Goal: Information Seeking & Learning: Learn about a topic

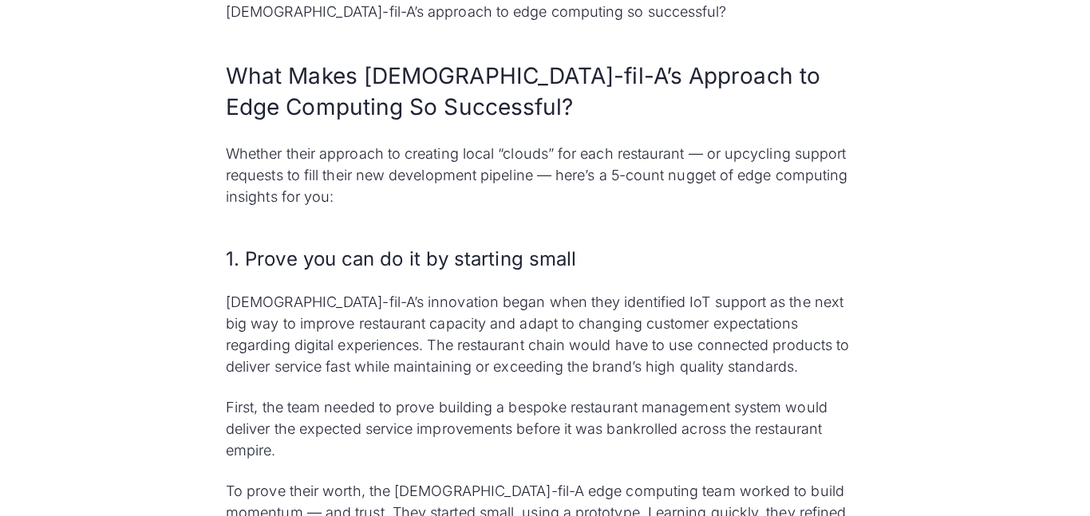
scroll to position [2744, 0]
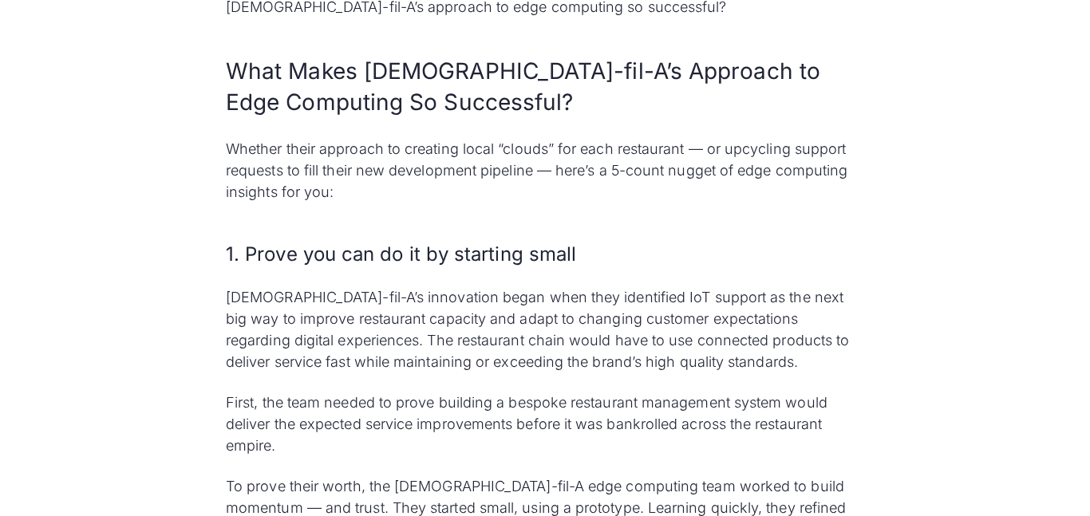
click at [436, 241] on h3 "1. Prove you can do it by starting small" at bounding box center [545, 254] width 639 height 27
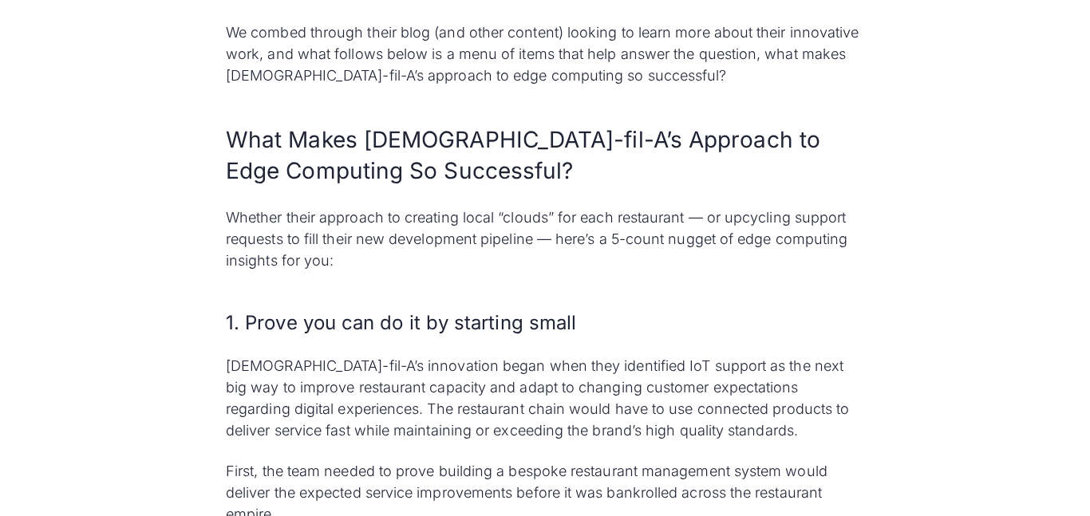
scroll to position [2678, 0]
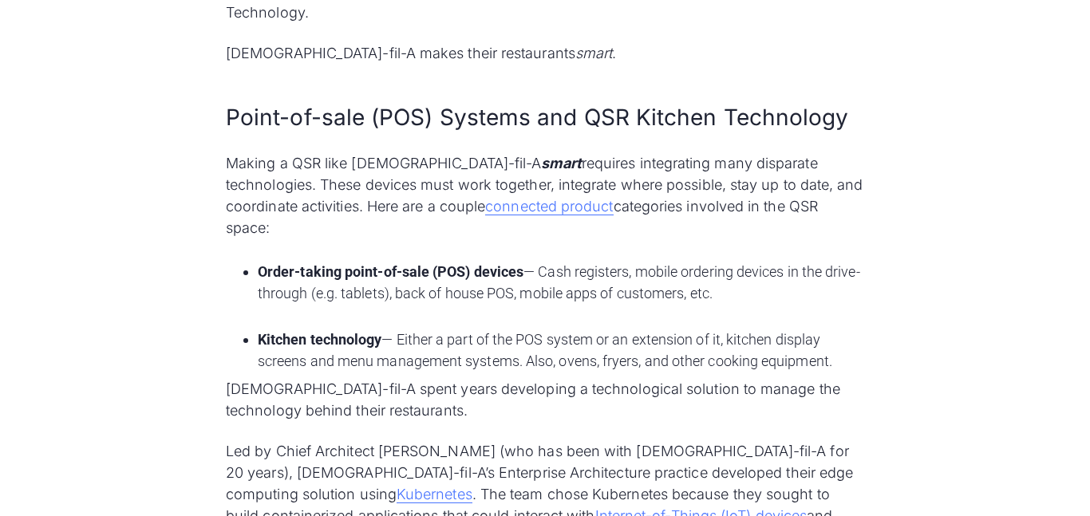
scroll to position [1317, 0]
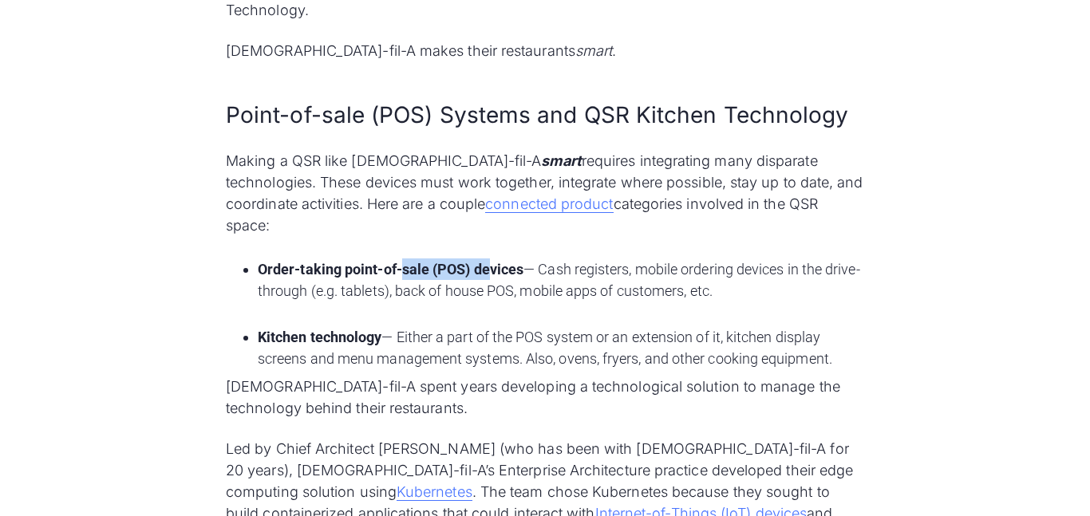
drag, startPoint x: 403, startPoint y: 214, endPoint x: 491, endPoint y: 208, distance: 88.0
click at [491, 261] on strong "Order-taking point-of-sale (POS) devices" at bounding box center [391, 269] width 266 height 17
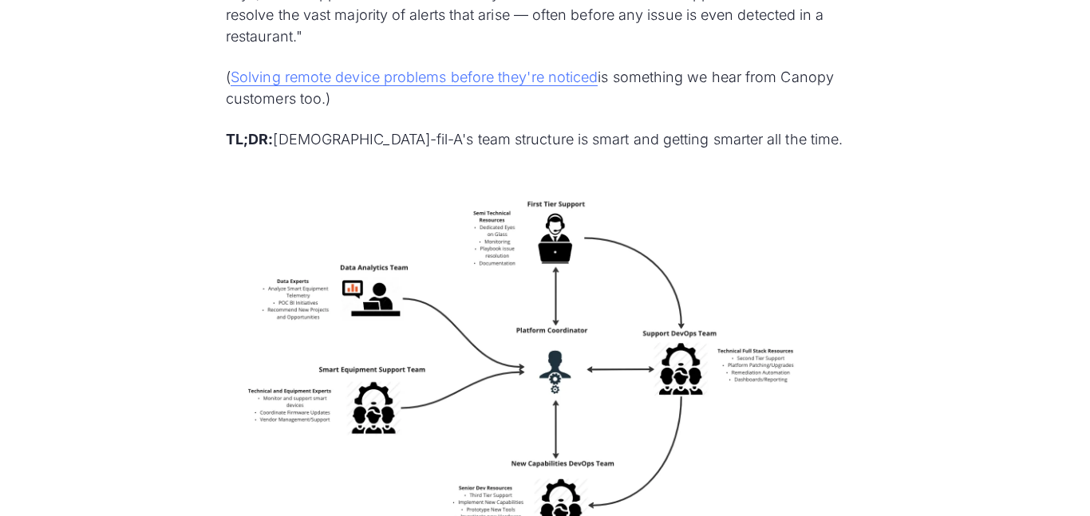
scroll to position [5027, 0]
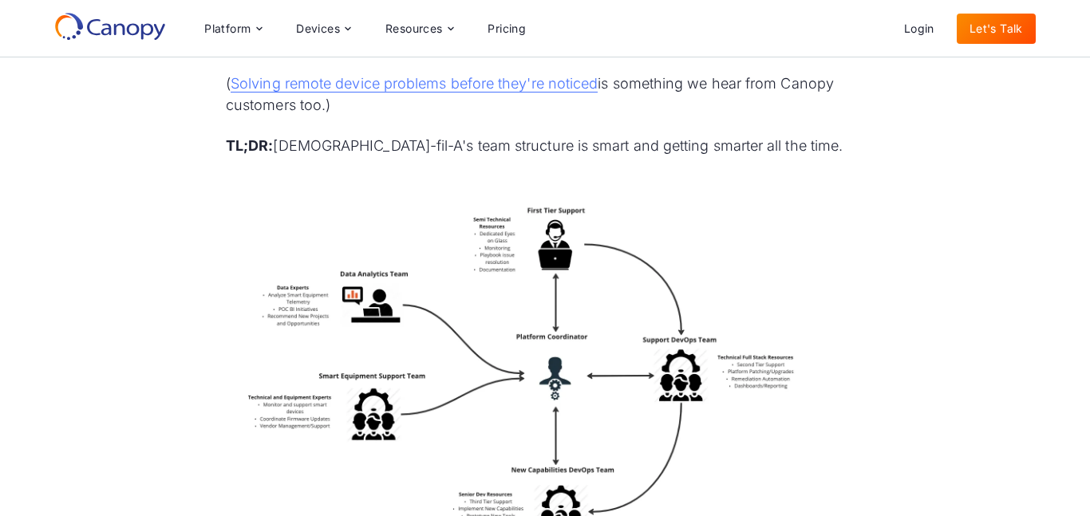
click at [452, 219] on img at bounding box center [545, 375] width 639 height 399
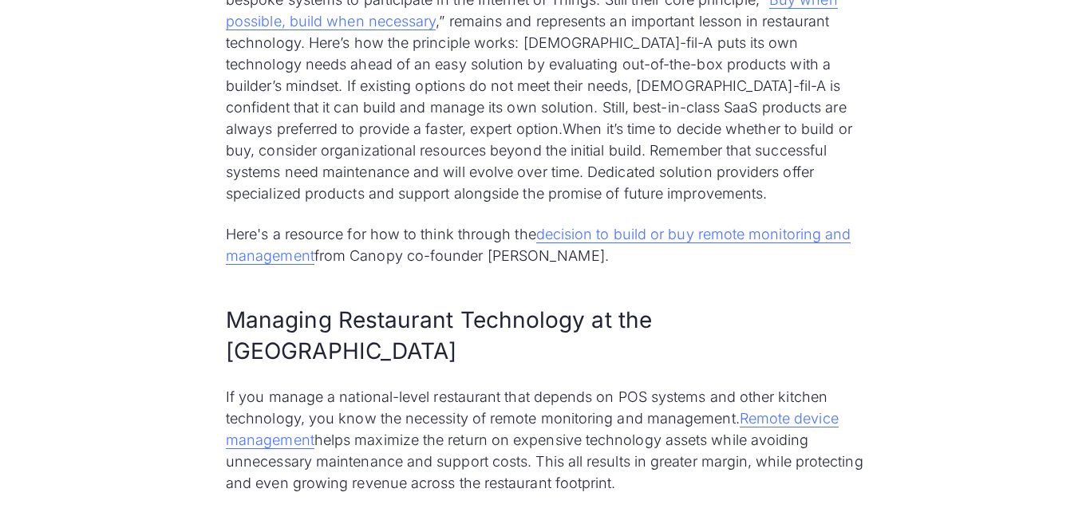
scroll to position [6303, 0]
